Goal: Navigation & Orientation: Go to known website

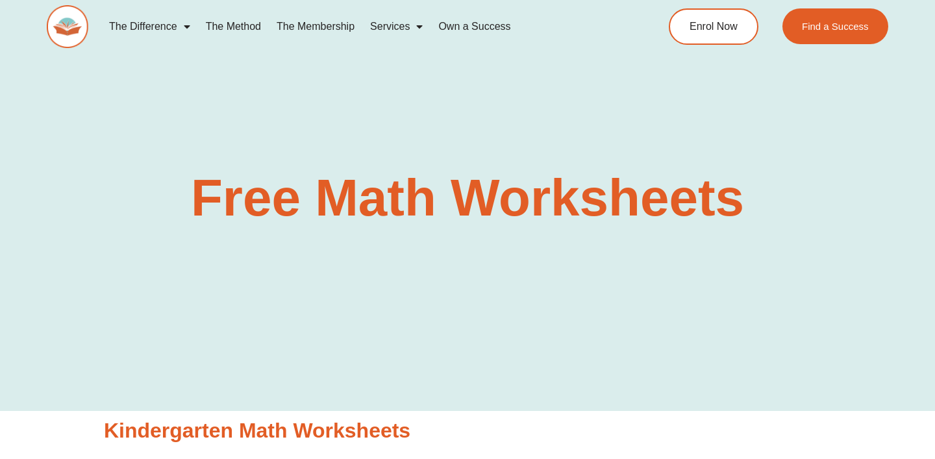
click at [65, 24] on img at bounding box center [68, 26] width 42 height 43
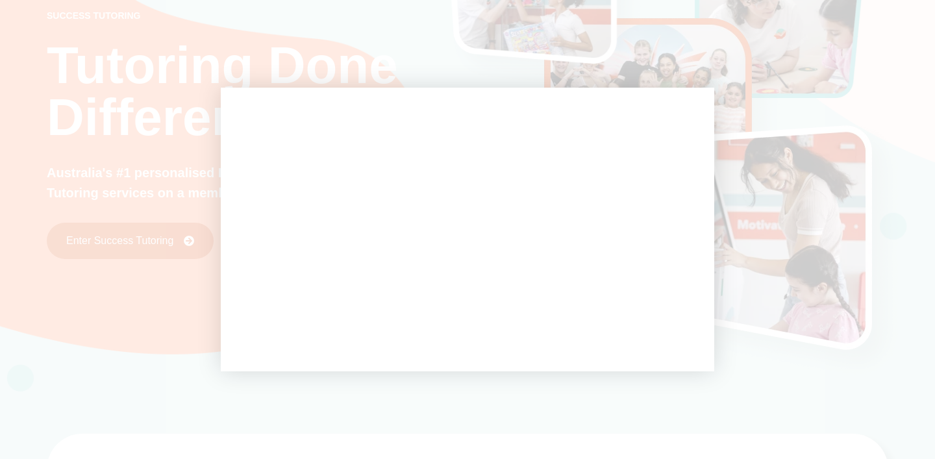
scroll to position [105, 0]
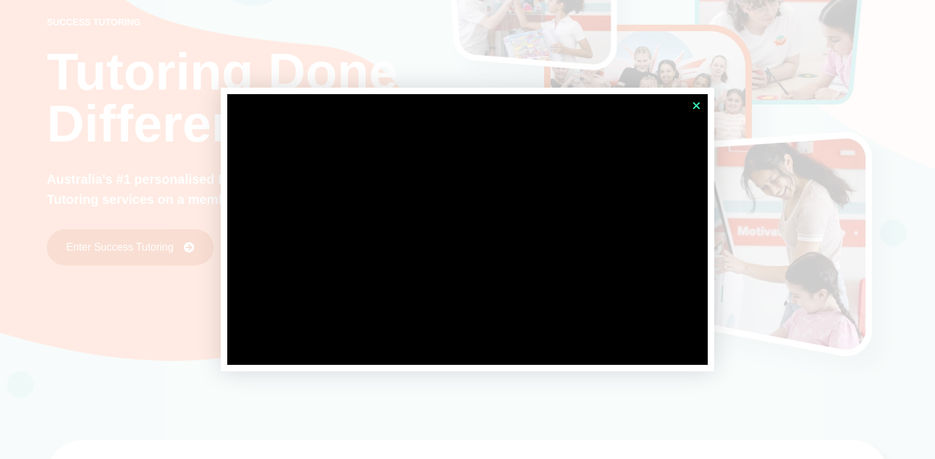
click at [694, 102] on icon "Close" at bounding box center [696, 106] width 10 height 10
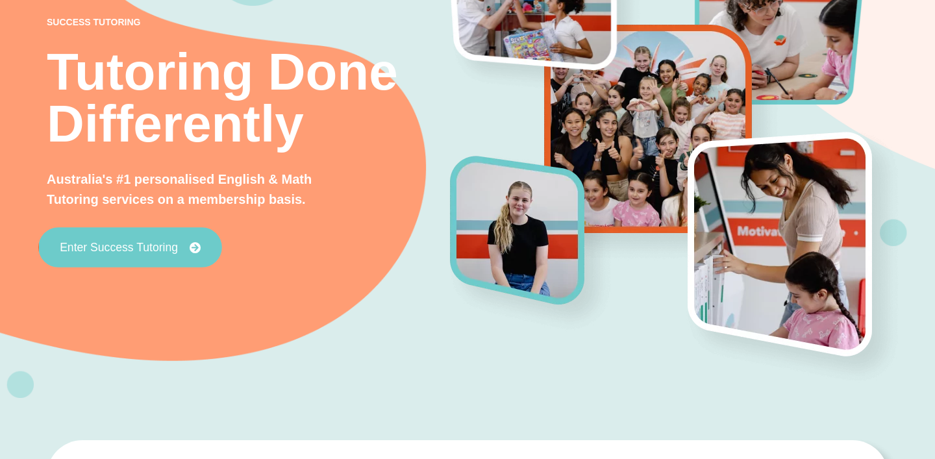
click at [193, 246] on icon at bounding box center [196, 248] width 12 height 12
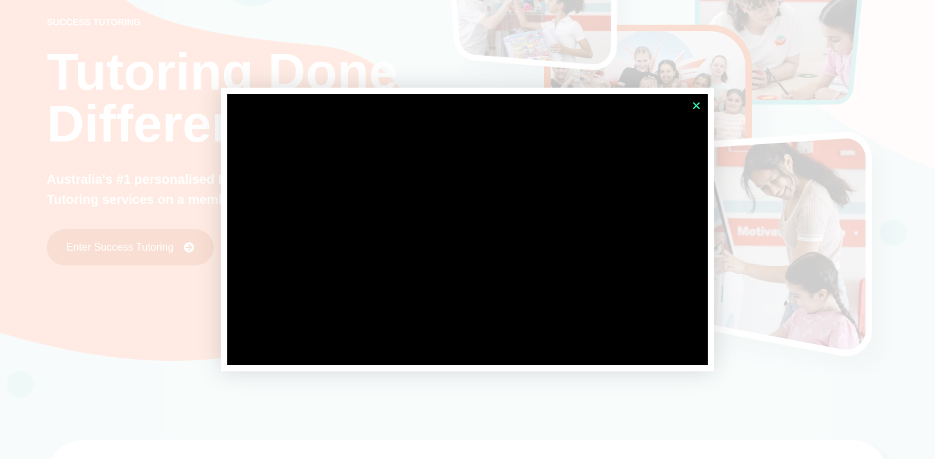
click at [697, 105] on icon "Close" at bounding box center [696, 106] width 10 height 10
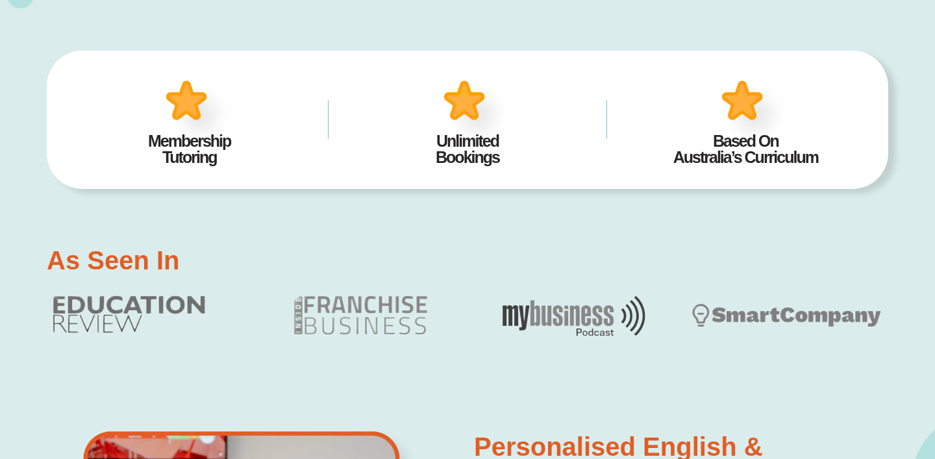
scroll to position [0, 0]
